Goal: Find specific page/section: Find specific page/section

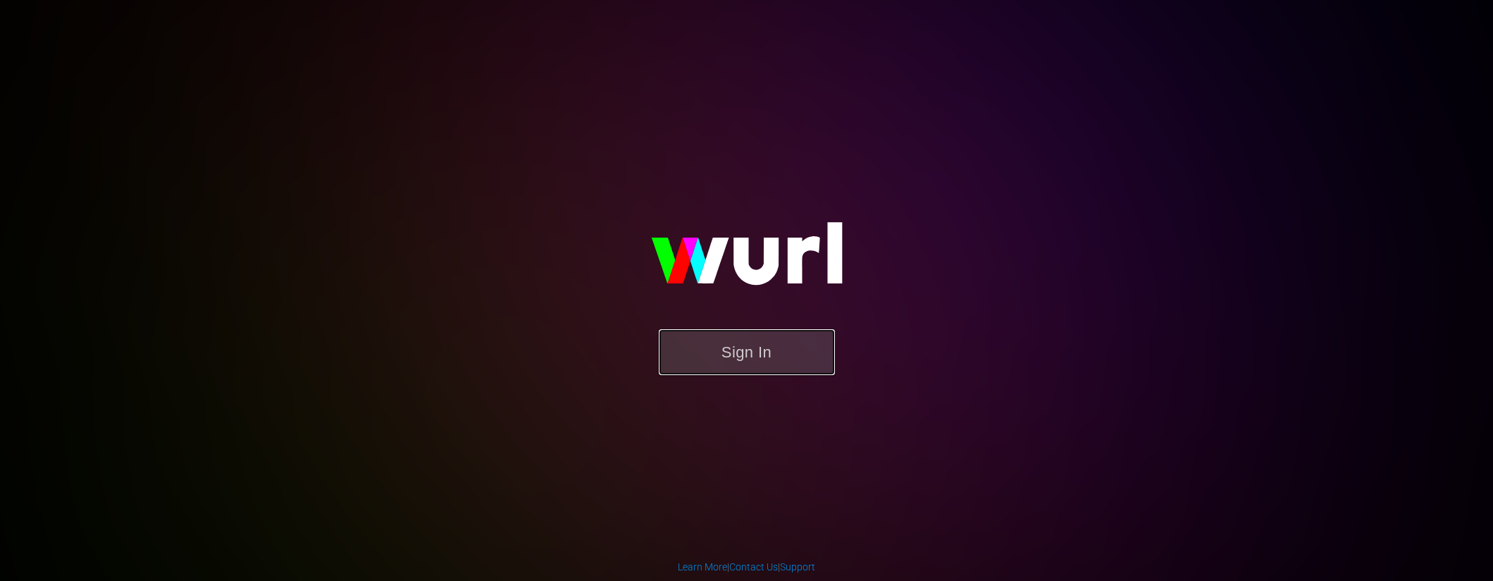
click at [774, 366] on button "Sign In" at bounding box center [747, 352] width 176 height 46
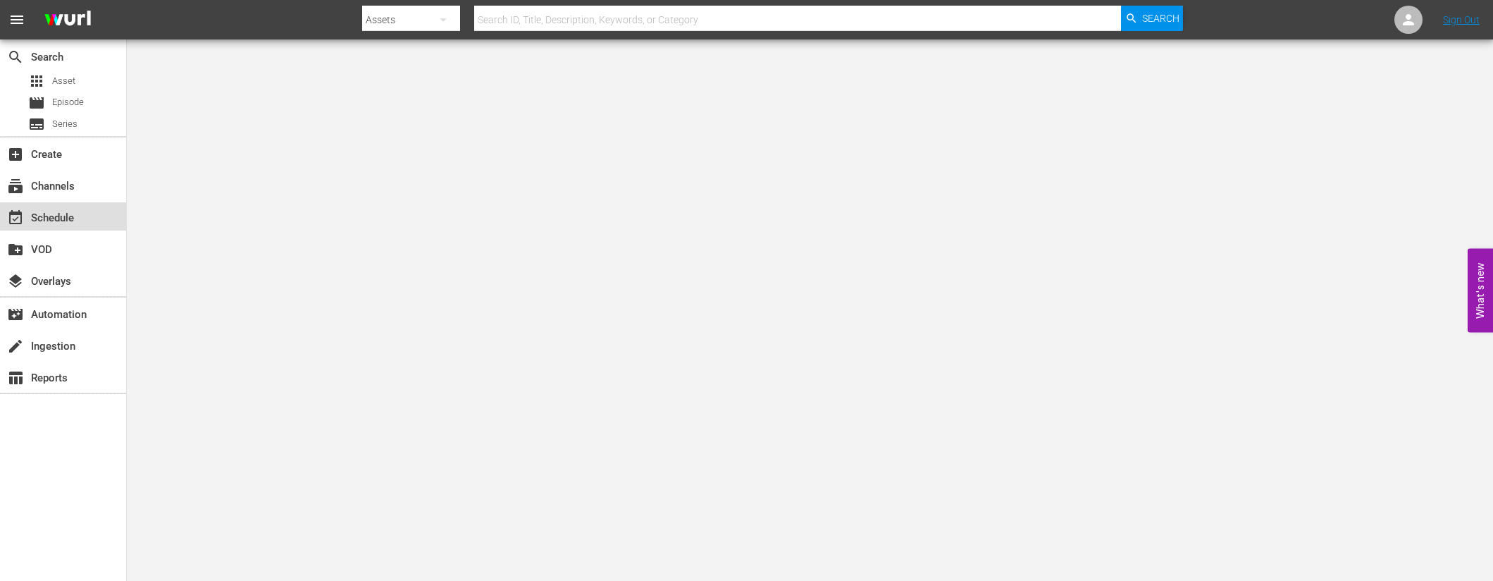
click at [69, 214] on div "event_available Schedule" at bounding box center [39, 215] width 79 height 13
click at [514, 22] on input "text" at bounding box center [798, 20] width 648 height 34
type input "mojitv"
click at [1176, 24] on span "Search" at bounding box center [1160, 18] width 37 height 25
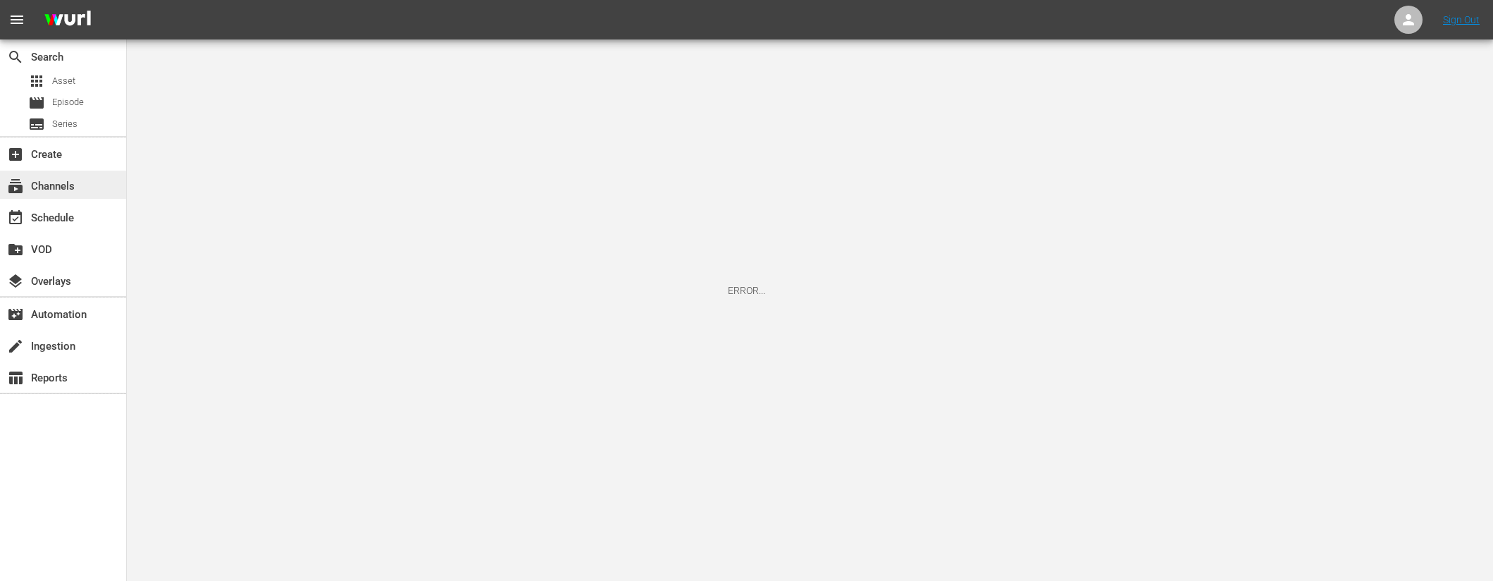
click at [54, 183] on div "subscriptions Channels" at bounding box center [39, 184] width 79 height 13
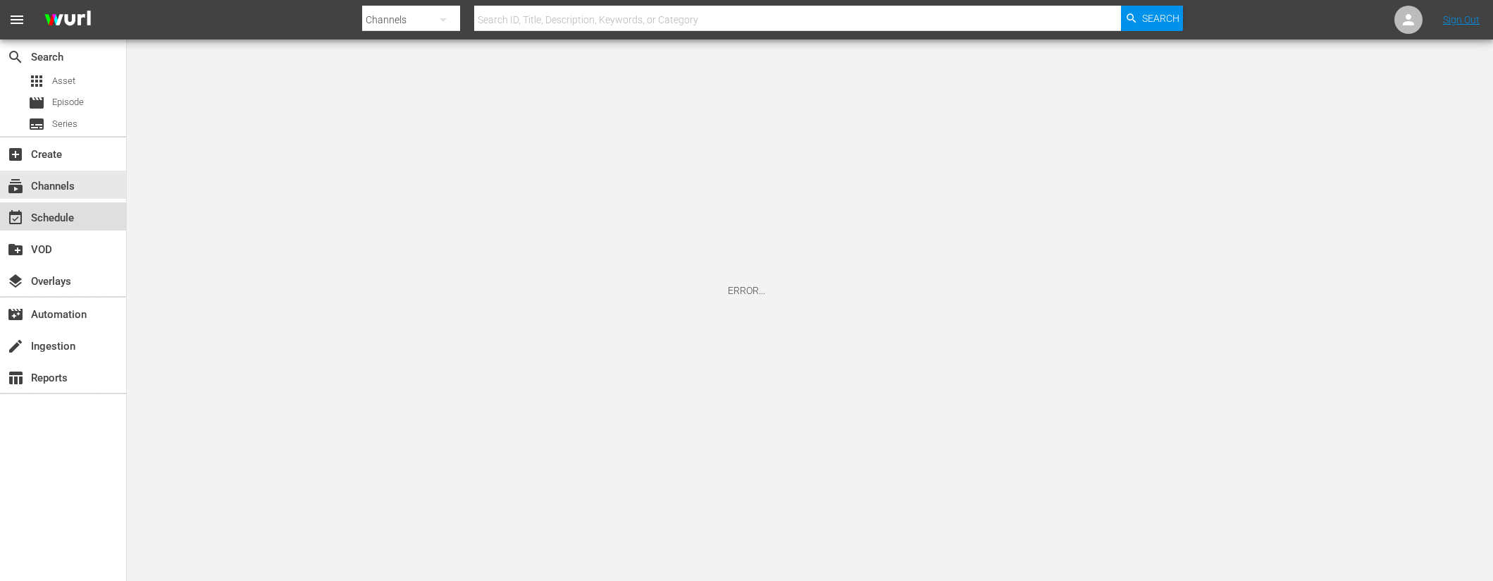
click at [61, 222] on div "event_available Schedule" at bounding box center [39, 215] width 79 height 13
click at [68, 178] on div "subscriptions Channels" at bounding box center [39, 184] width 79 height 13
click at [97, 78] on div "apps Asset" at bounding box center [63, 81] width 126 height 20
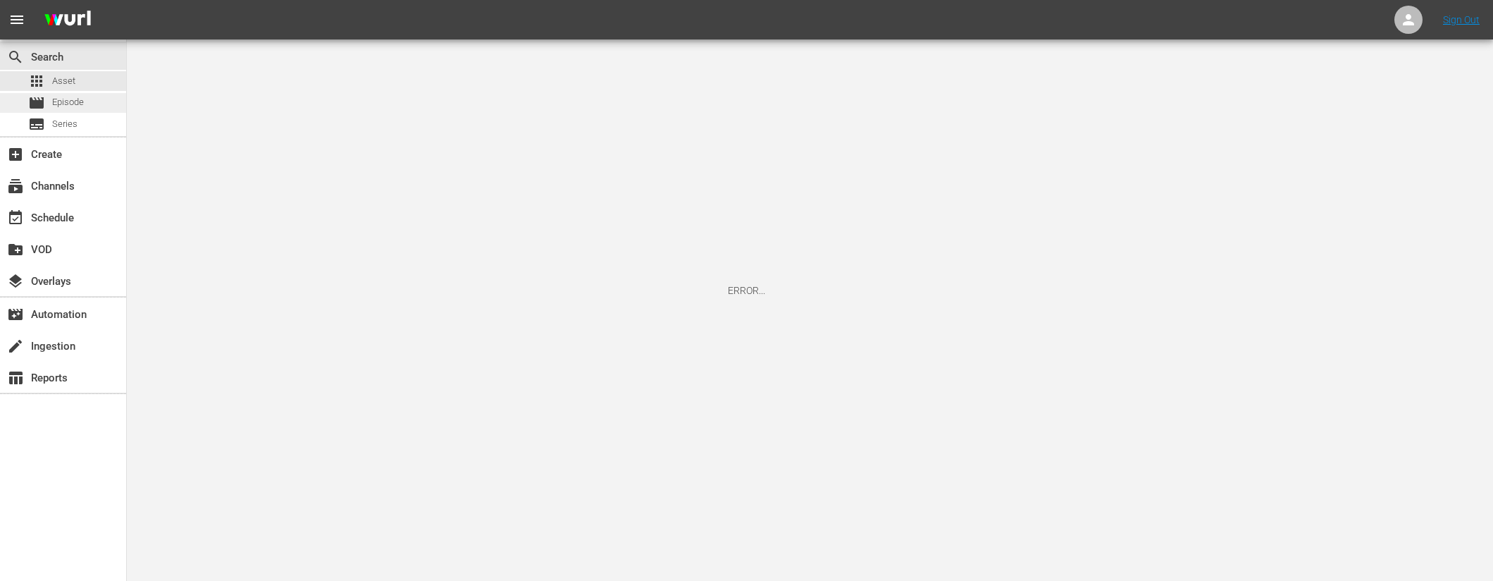
click at [78, 106] on span "Episode" at bounding box center [68, 102] width 32 height 14
click at [1450, 22] on link "Sign Out" at bounding box center [1461, 19] width 37 height 11
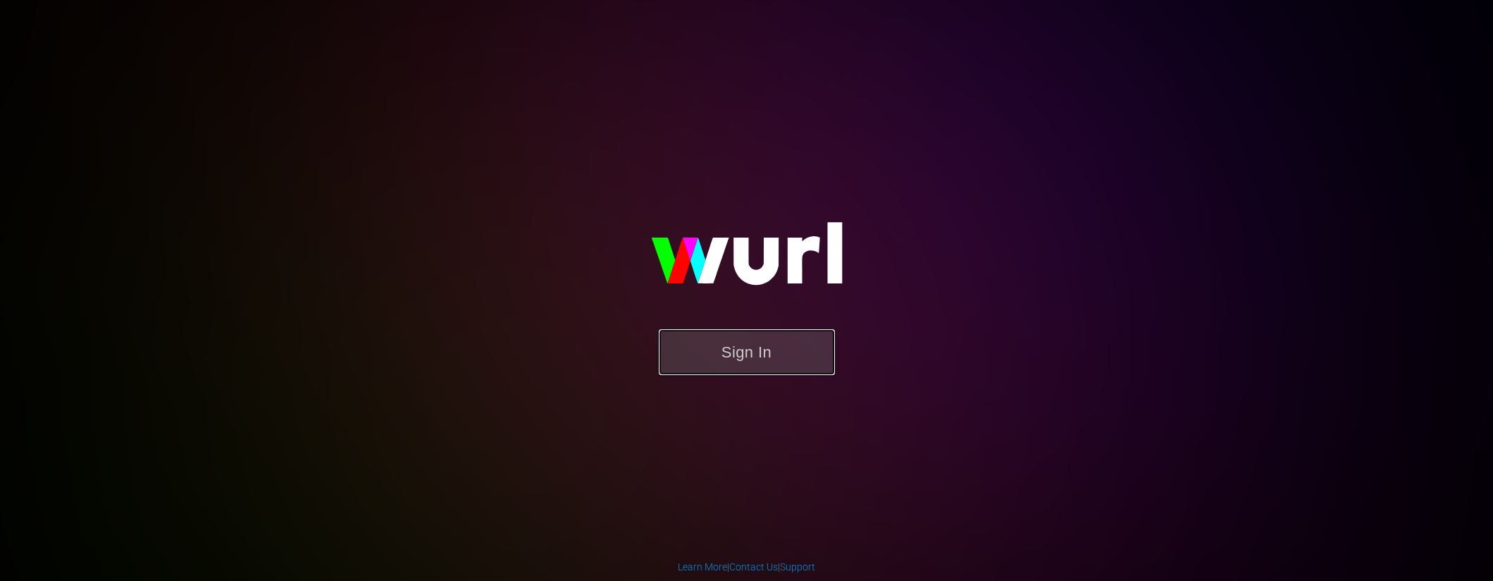
click at [777, 348] on button "Sign In" at bounding box center [747, 352] width 176 height 46
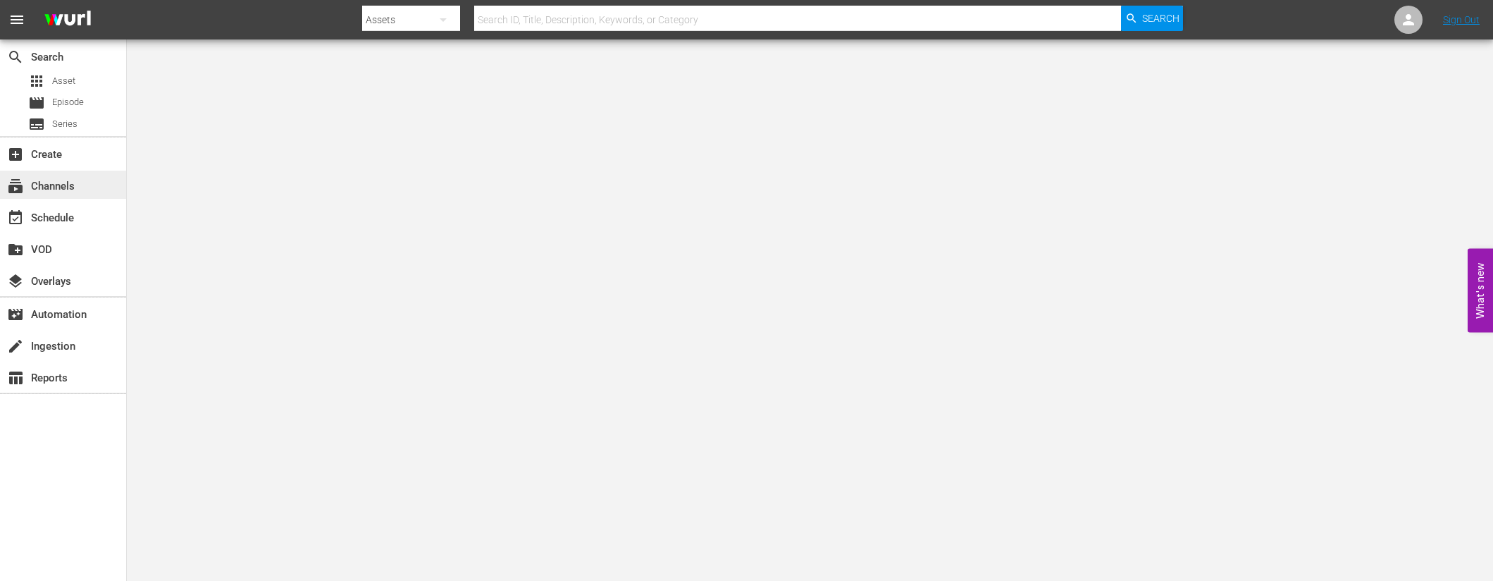
click at [76, 185] on div "subscriptions Channels" at bounding box center [39, 184] width 79 height 13
click at [1474, 16] on link "Sign Out" at bounding box center [1461, 19] width 37 height 11
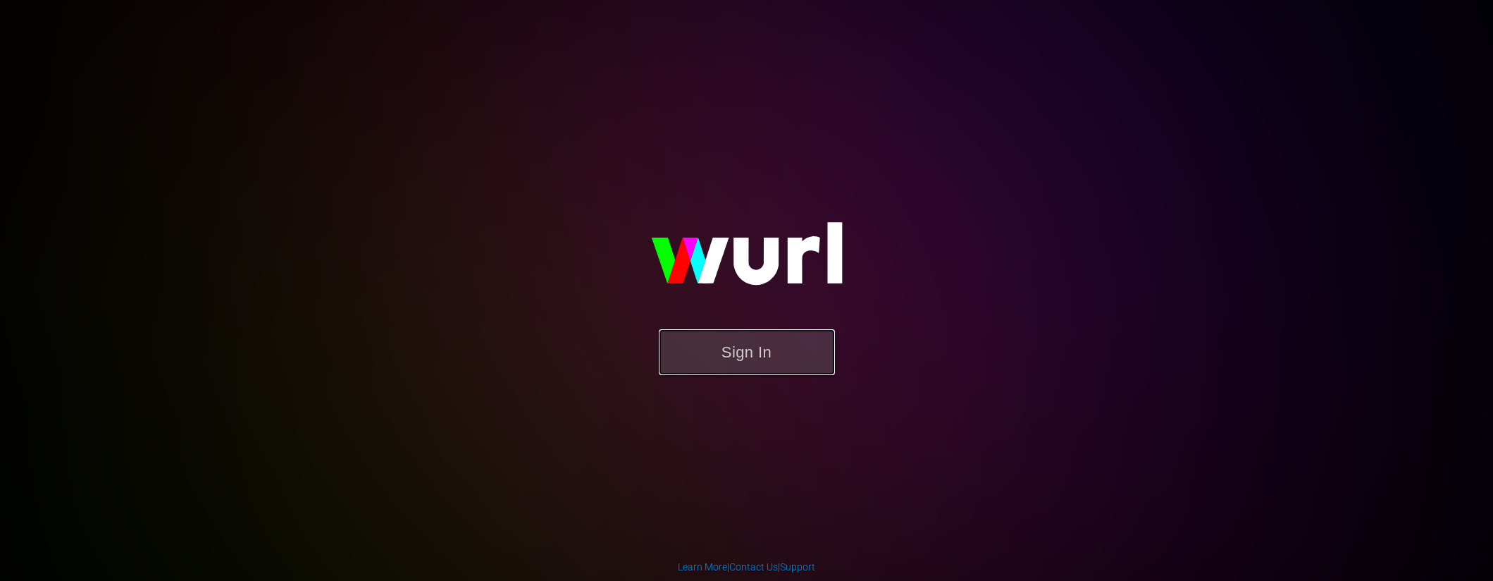
click at [714, 356] on button "Sign In" at bounding box center [747, 352] width 176 height 46
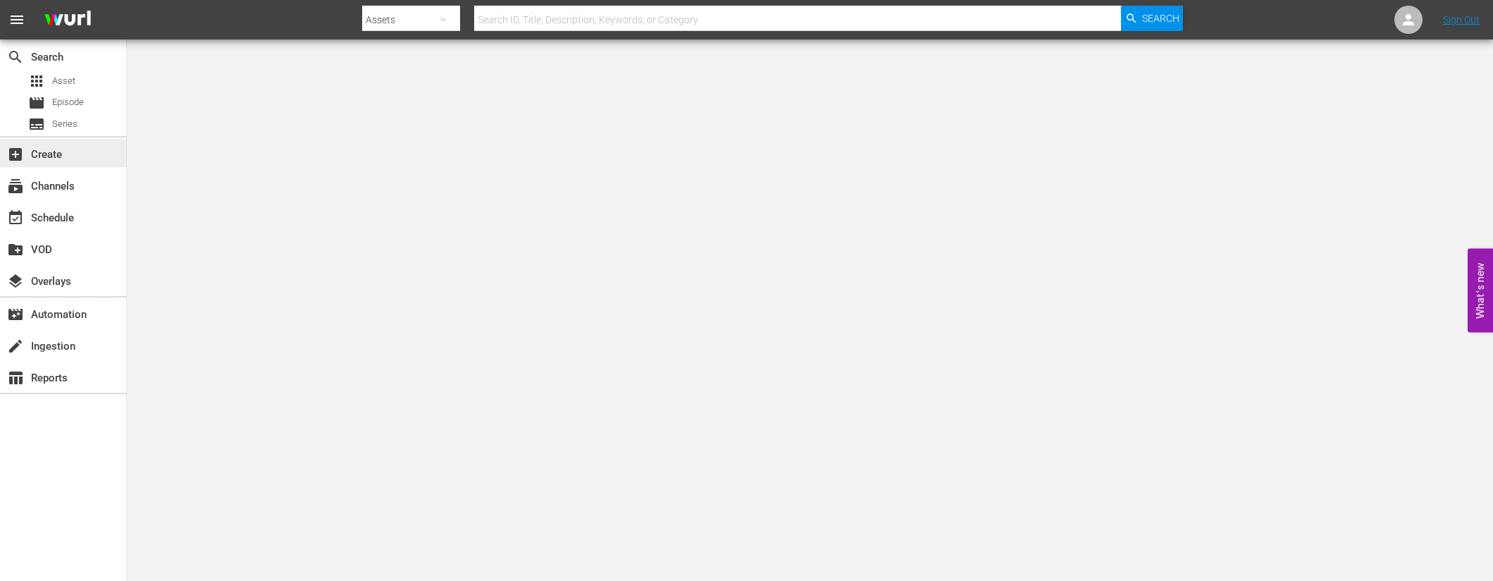
click at [85, 142] on div "add_box Create" at bounding box center [63, 153] width 126 height 28
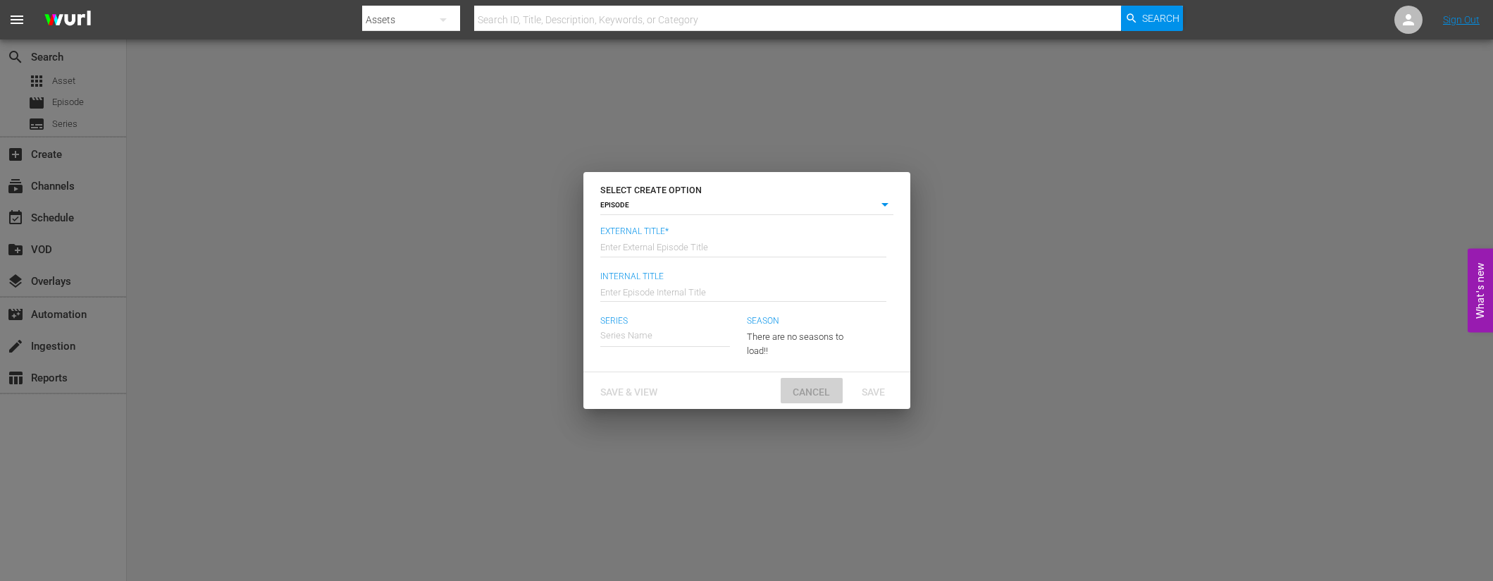
click at [815, 392] on span "Cancel" at bounding box center [811, 391] width 60 height 11
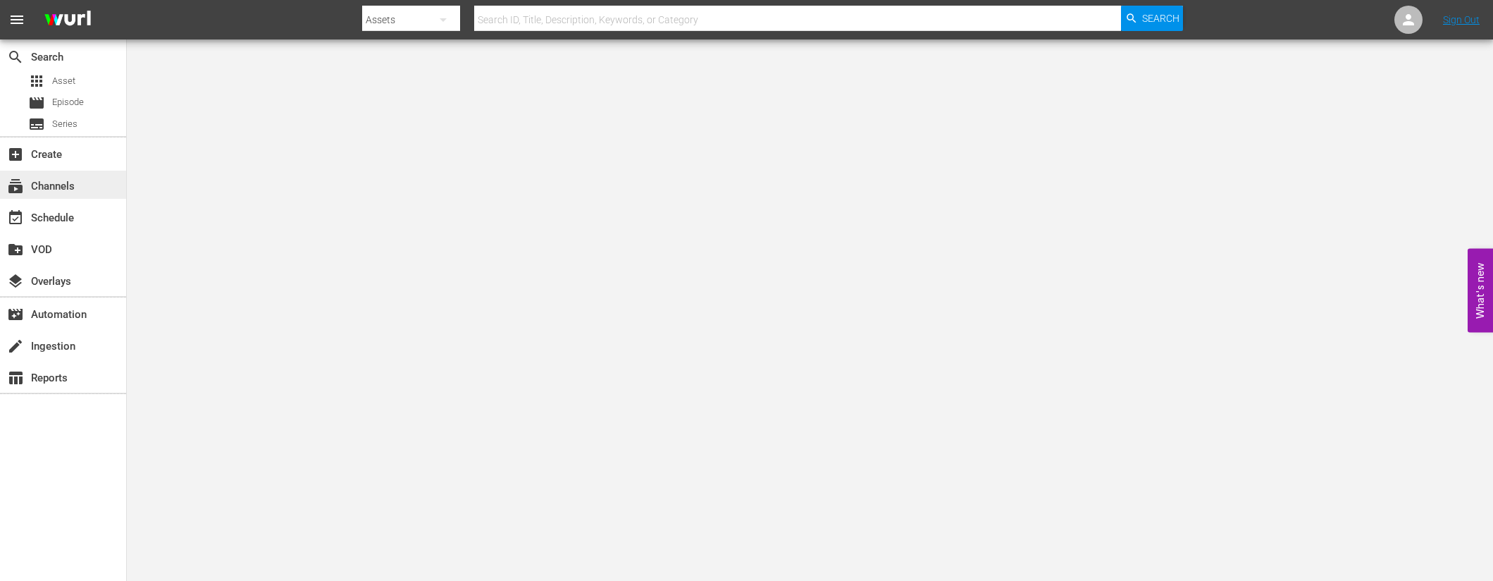
click at [78, 192] on div "subscriptions Channels" at bounding box center [63, 185] width 126 height 28
